Goal: Task Accomplishment & Management: Manage account settings

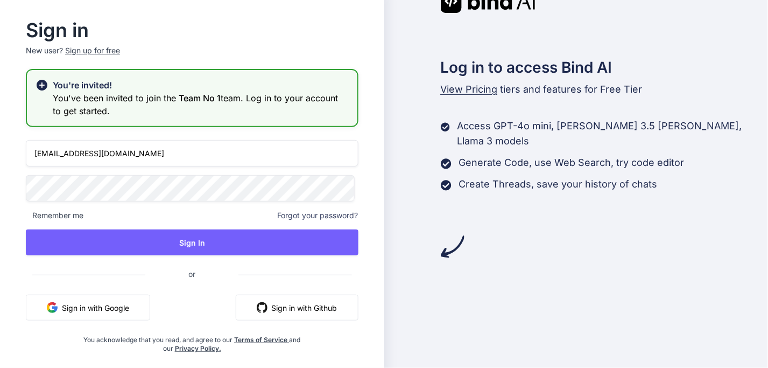
click at [191, 164] on input "[EMAIL_ADDRESS][DOMAIN_NAME]" at bounding box center [192, 153] width 333 height 26
drag, startPoint x: 175, startPoint y: 160, endPoint x: 72, endPoint y: 156, distance: 103.4
click at [72, 156] on input "[EMAIL_ADDRESS][DOMAIN_NAME]" at bounding box center [192, 153] width 333 height 26
click at [82, 154] on input "[EMAIL_ADDRESS][DOMAIN_NAME]" at bounding box center [192, 153] width 333 height 26
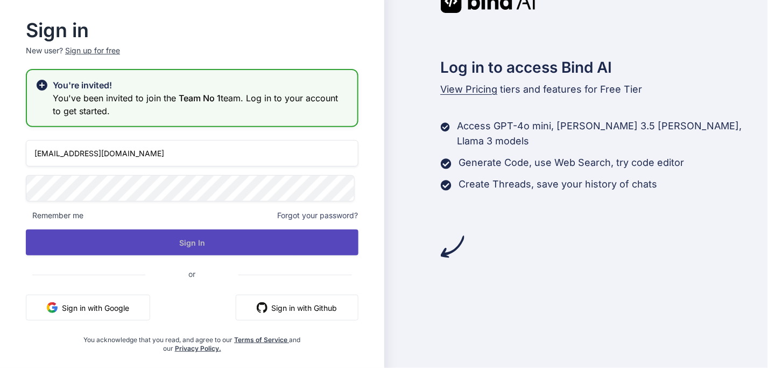
type input "[EMAIL_ADDRESS][DOMAIN_NAME]"
click at [153, 237] on button "Sign In" at bounding box center [192, 242] width 333 height 26
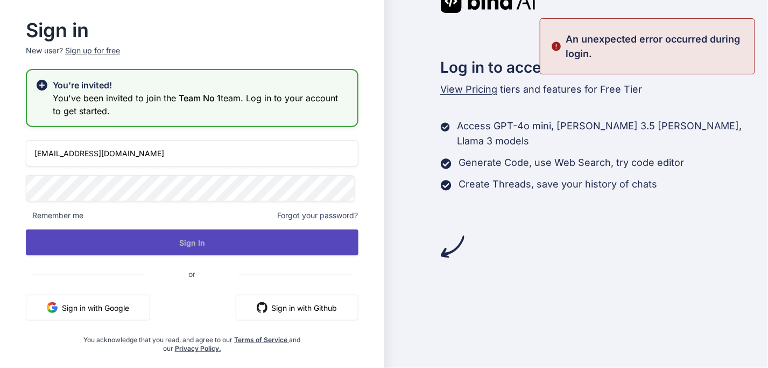
click at [178, 239] on button "Sign In" at bounding box center [192, 242] width 333 height 26
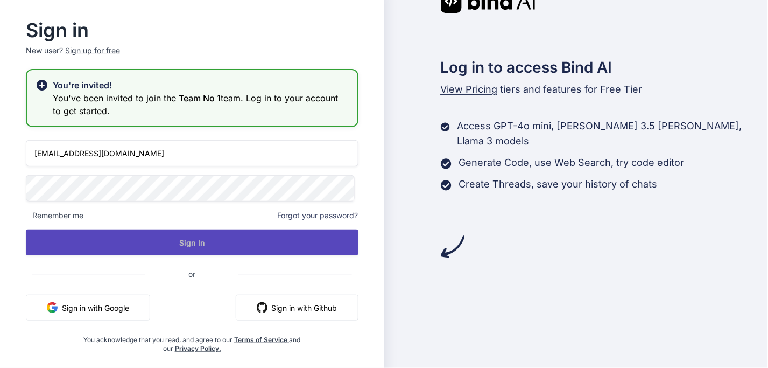
click at [192, 246] on button "Sign In" at bounding box center [192, 242] width 333 height 26
click at [168, 241] on button "Sign In" at bounding box center [192, 242] width 333 height 26
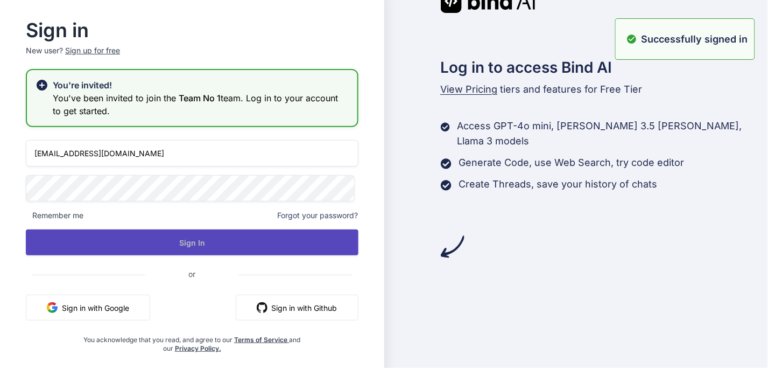
click at [168, 241] on button "Sign In" at bounding box center [192, 242] width 333 height 26
